Goal: Transaction & Acquisition: Download file/media

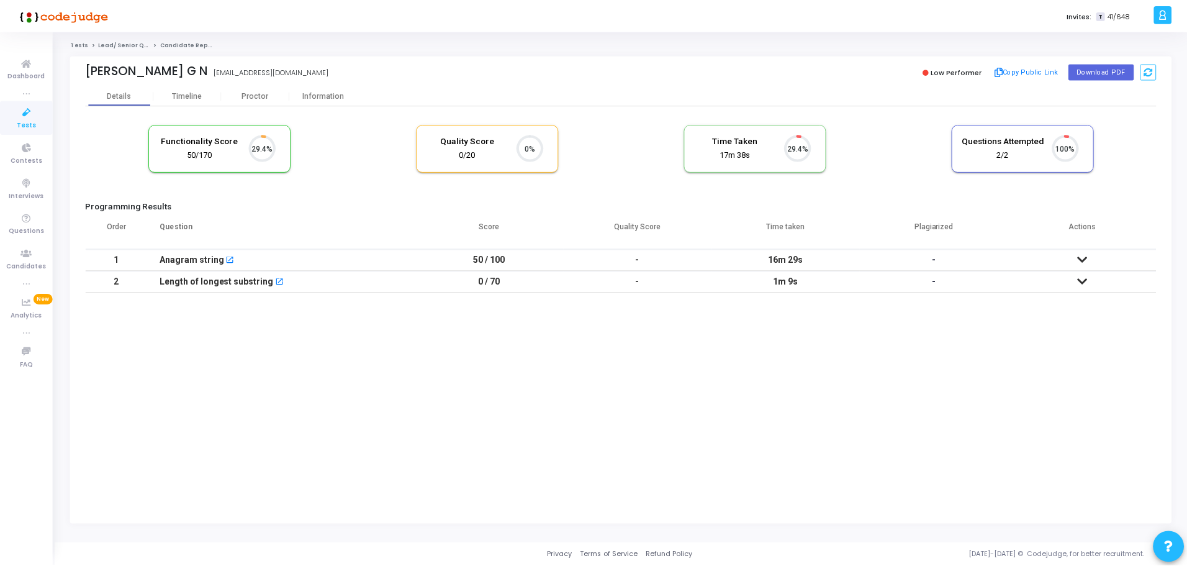
scroll to position [26, 32]
click at [315, 92] on div "Information" at bounding box center [325, 95] width 68 height 9
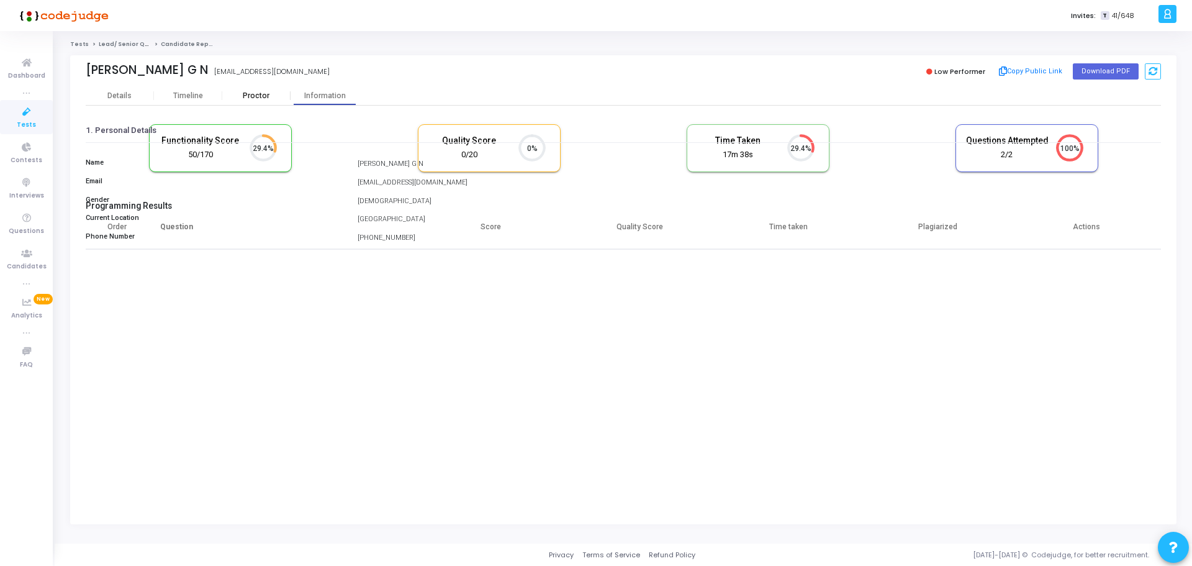
click at [271, 97] on div "Proctor" at bounding box center [256, 95] width 68 height 9
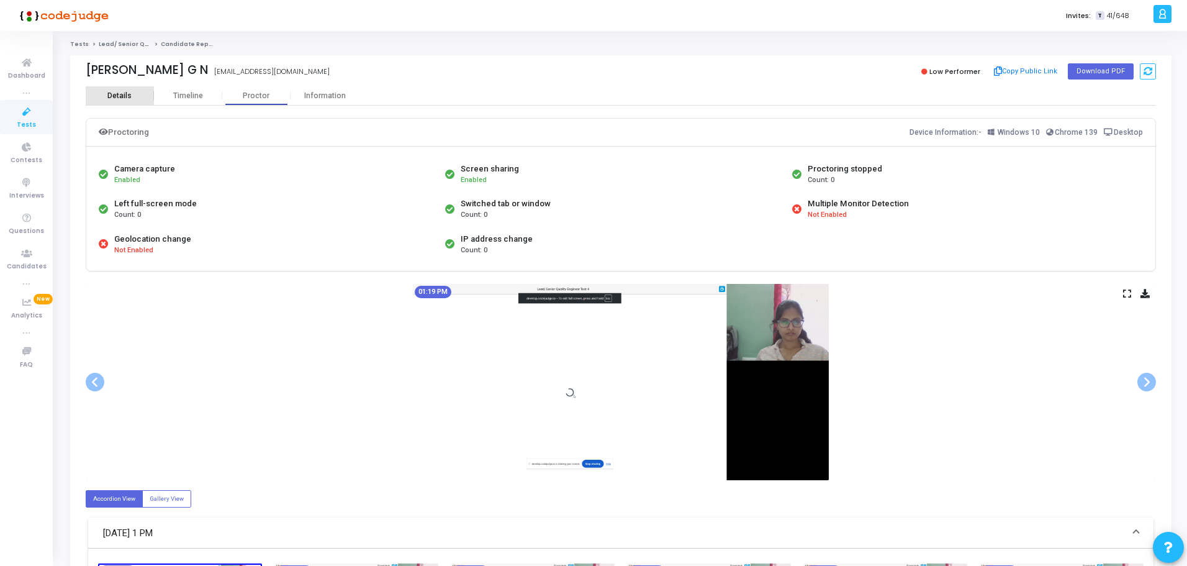
click at [92, 93] on div "Details" at bounding box center [120, 95] width 68 height 9
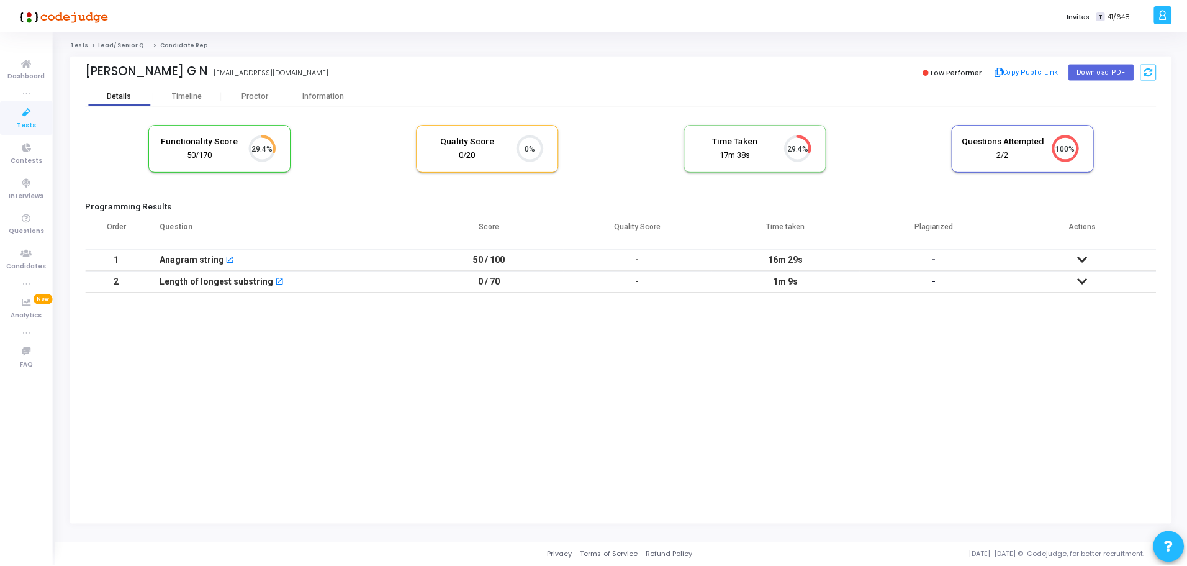
scroll to position [26, 32]
click at [227, 259] on mat-icon "open_in_new" at bounding box center [231, 260] width 9 height 9
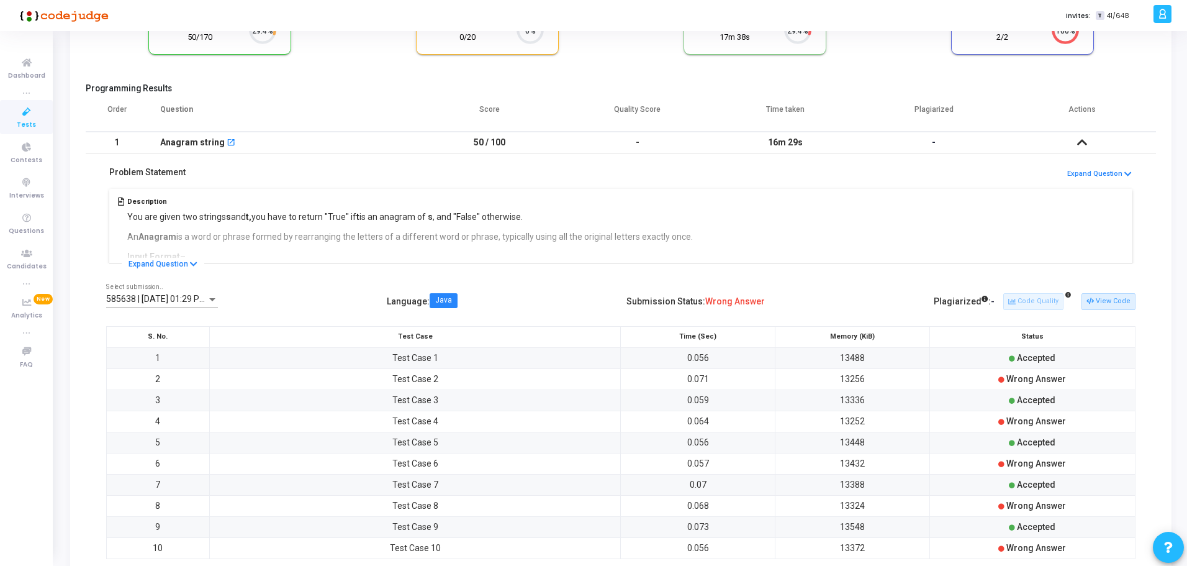
scroll to position [145, 0]
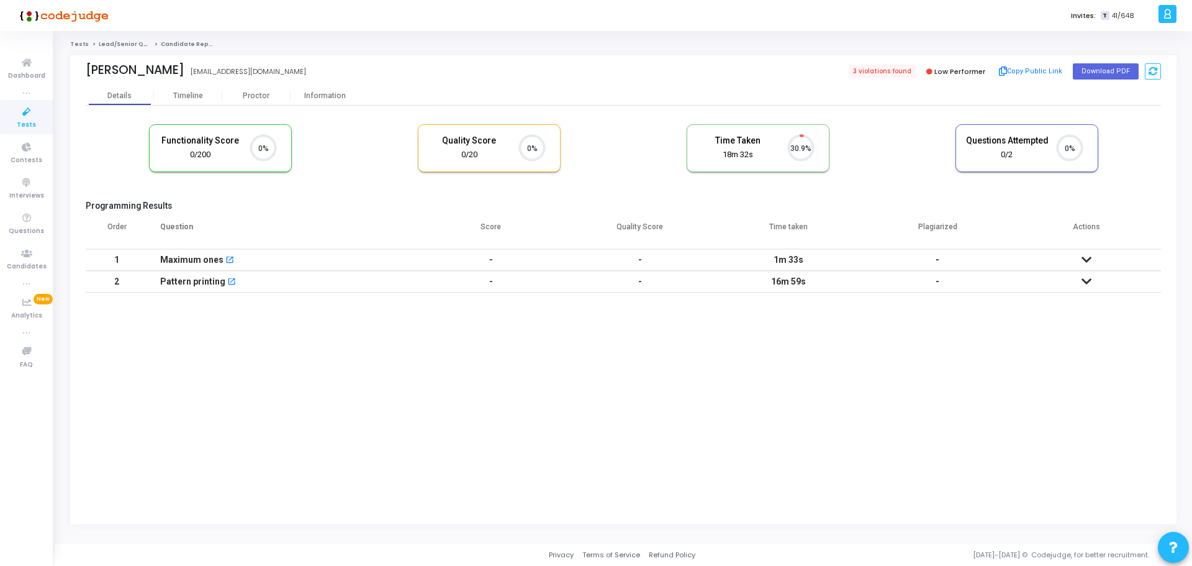
scroll to position [26, 32]
click at [328, 92] on div "Information" at bounding box center [325, 95] width 68 height 9
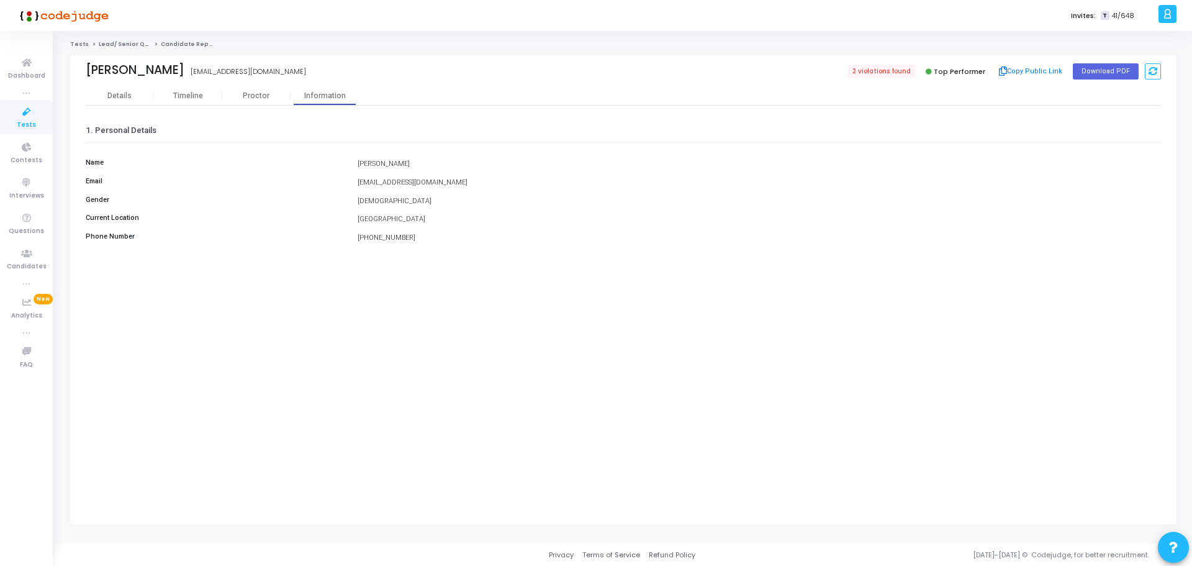
click at [85, 101] on kt-portlet-body "Details Timeline Proctor Information 1. Personal Details Name Nishant Kumar Ema…" at bounding box center [623, 305] width 1106 height 438
click at [127, 97] on div "Details" at bounding box center [119, 95] width 24 height 9
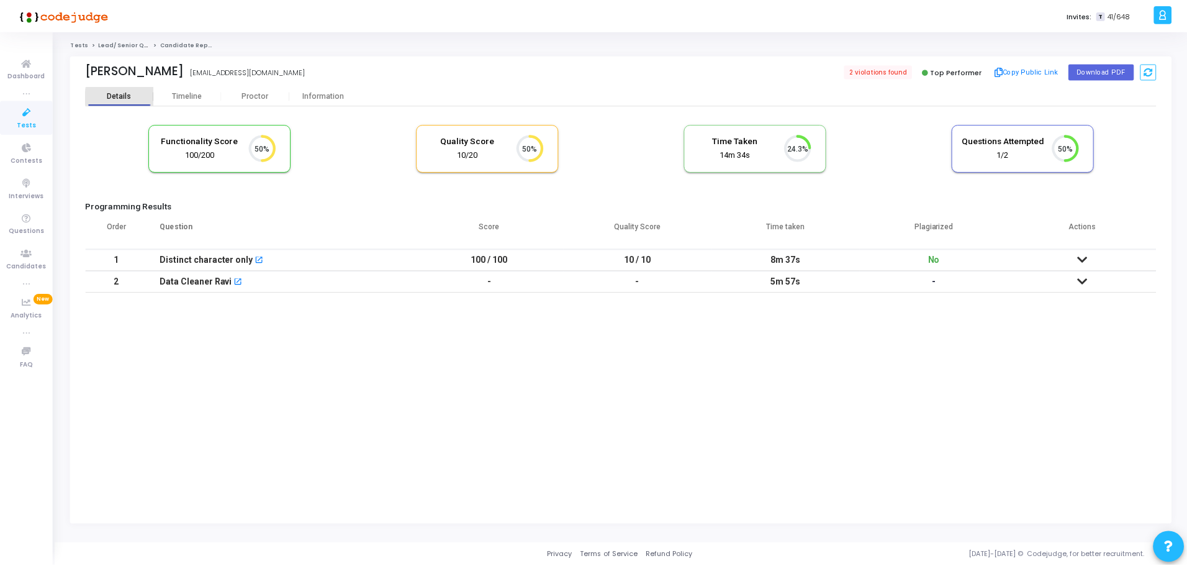
scroll to position [6, 6]
click at [246, 97] on div "Proctor" at bounding box center [256, 95] width 68 height 9
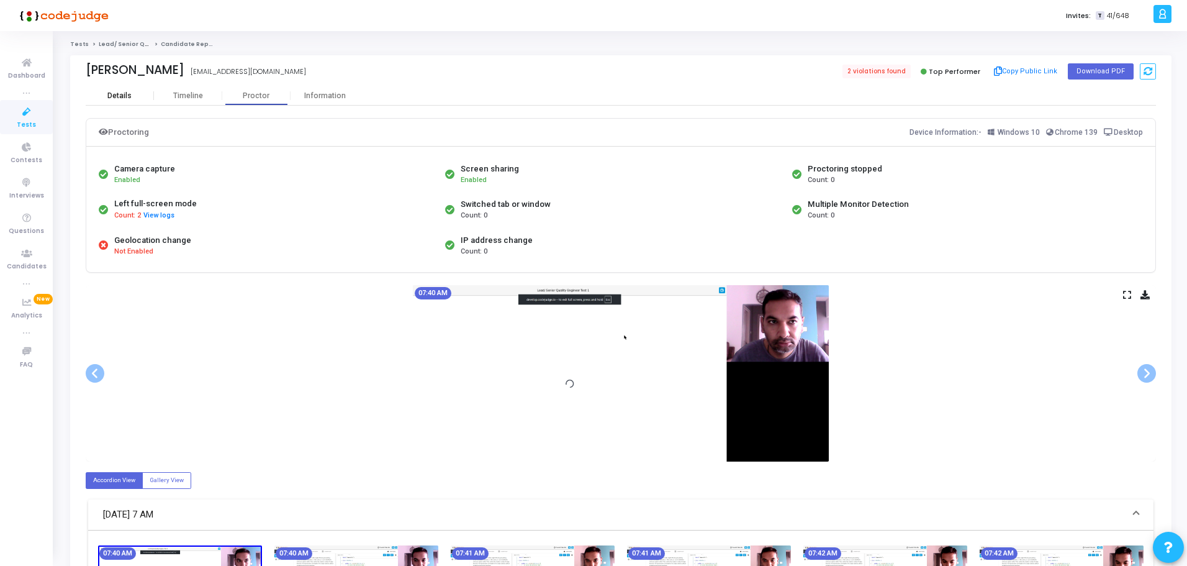
click at [124, 95] on div "Details" at bounding box center [119, 95] width 24 height 9
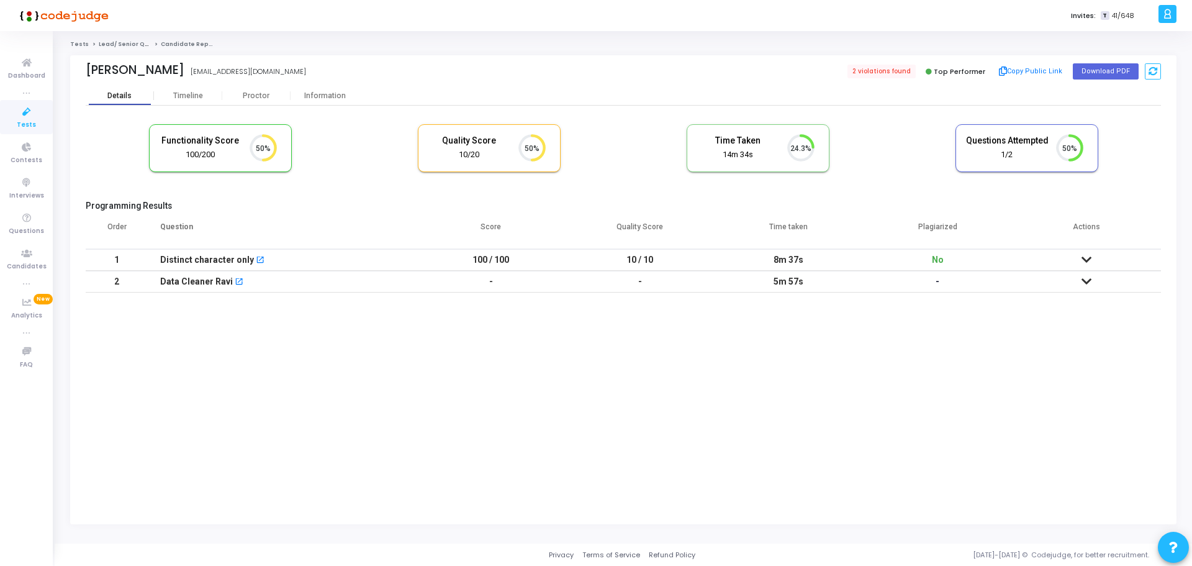
scroll to position [26, 32]
click at [1113, 68] on button "Download PDF" at bounding box center [1106, 71] width 66 height 16
click at [214, 407] on kt-portlet-body "Details Timeline Proctor Information Functionality Score 100/200 50% Quality Sc…" at bounding box center [623, 305] width 1106 height 438
click at [951, 461] on kt-portlet-body "Details Timeline Proctor Information Functionality Score 100/200 50% Quality Sc…" at bounding box center [623, 305] width 1106 height 438
